Goal: Task Accomplishment & Management: Use online tool/utility

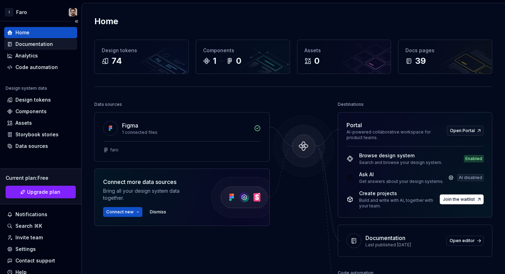
click at [42, 45] on div "Documentation" at bounding box center [34, 44] width 38 height 7
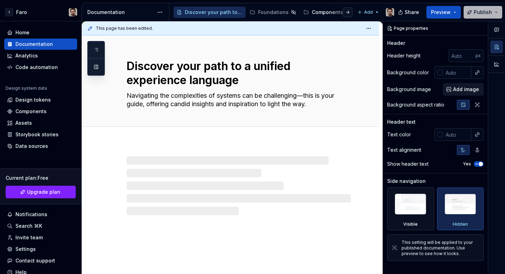
click at [489, 9] on span "Publish" at bounding box center [483, 12] width 18 height 7
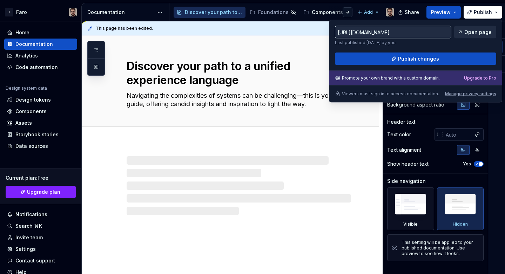
type textarea "*"
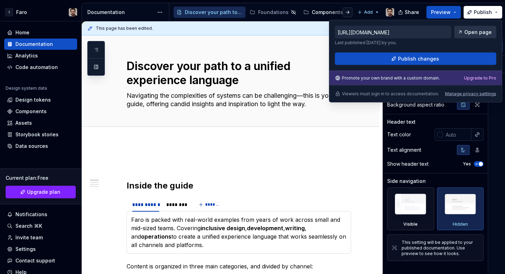
click at [476, 33] on span "Open page" at bounding box center [477, 32] width 27 height 7
